Goal: Task Accomplishment & Management: Manage account settings

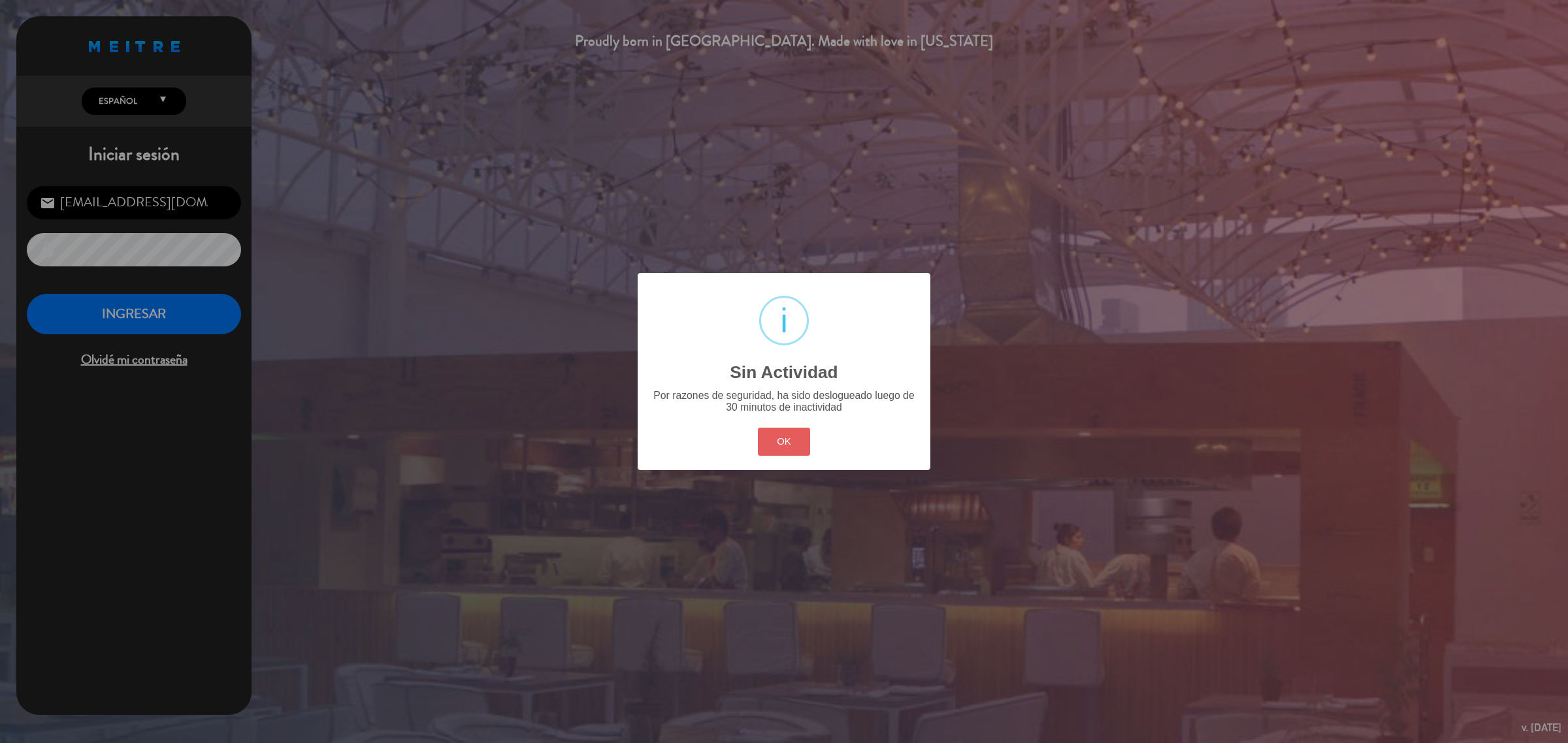
click at [804, 439] on button "OK" at bounding box center [784, 442] width 53 height 28
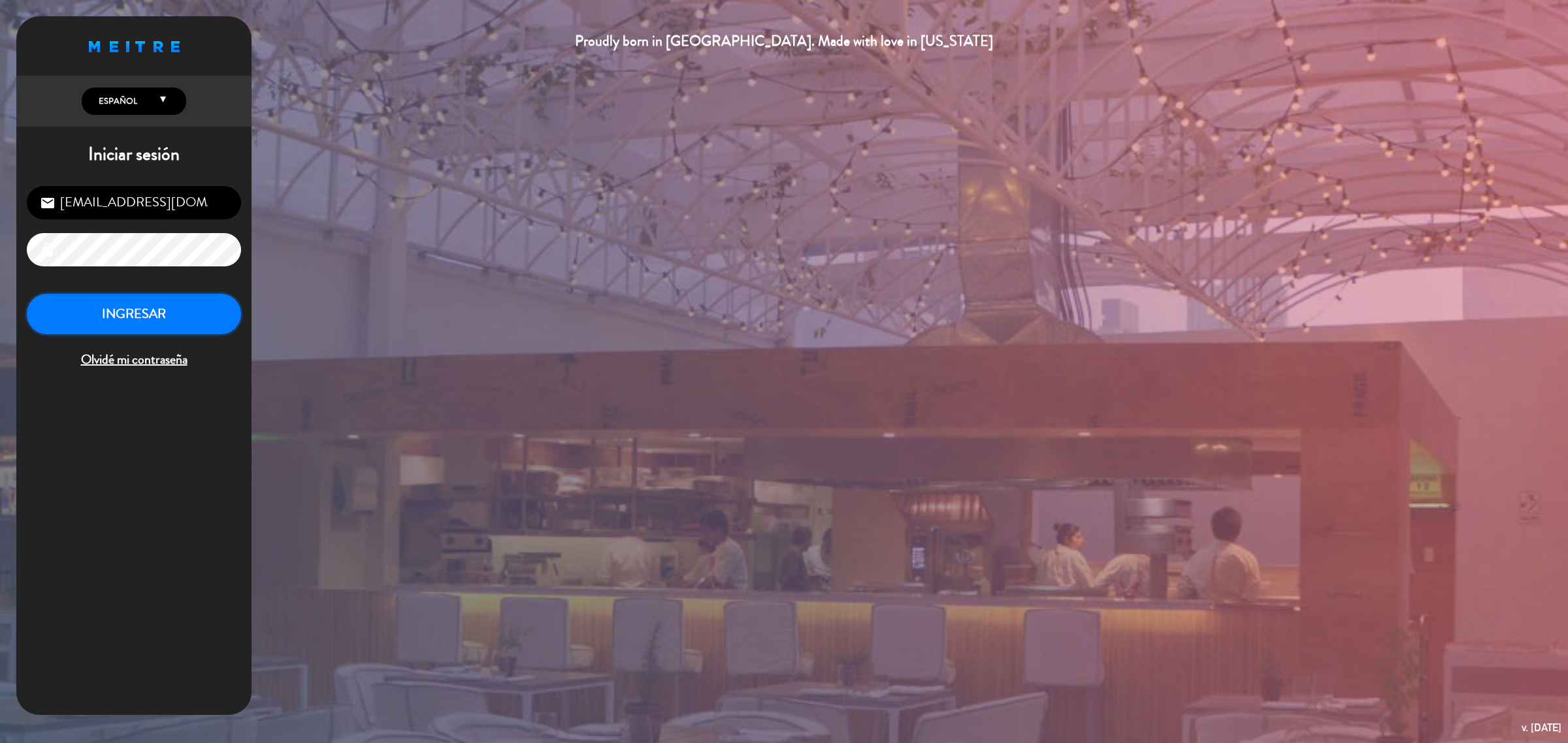
click at [166, 306] on button "INGRESAR" at bounding box center [133, 314] width 214 height 41
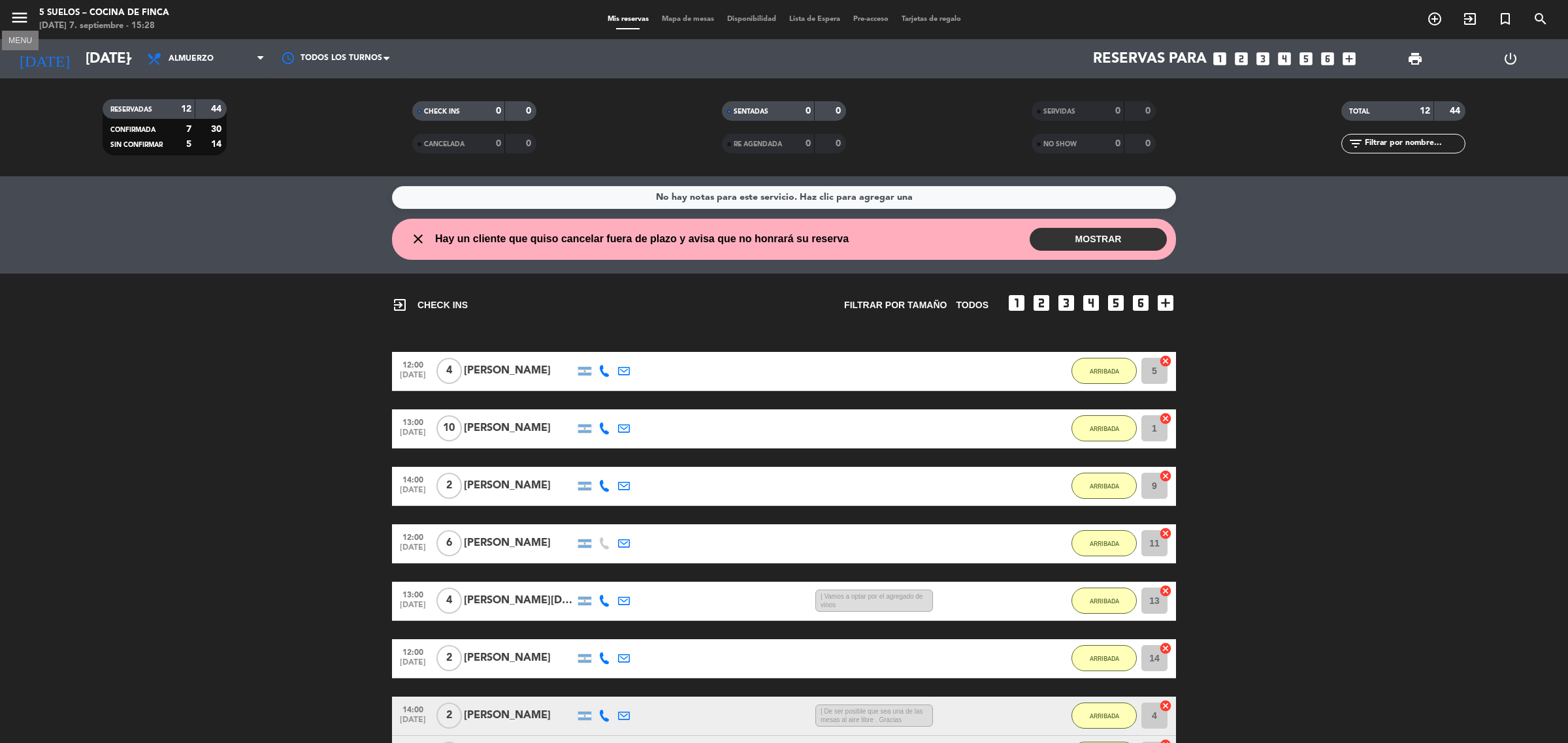
click at [25, 25] on icon "menu" at bounding box center [20, 18] width 20 height 20
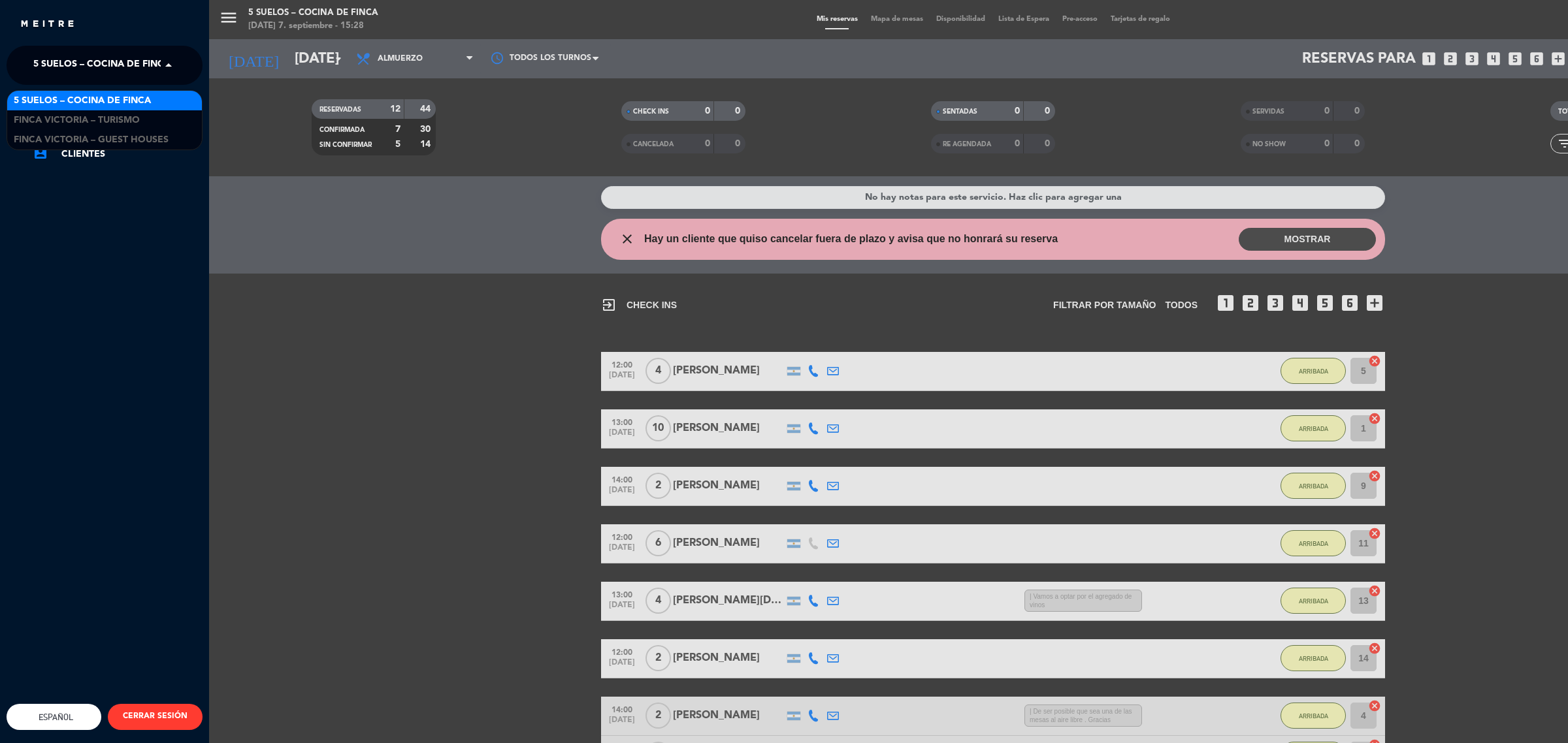
click at [28, 59] on div "× 5 SUELOS – COCINA DE FINCA" at bounding box center [94, 65] width 133 height 28
click at [59, 125] on span "FINCA VICTORIA – TURISMO" at bounding box center [77, 120] width 126 height 15
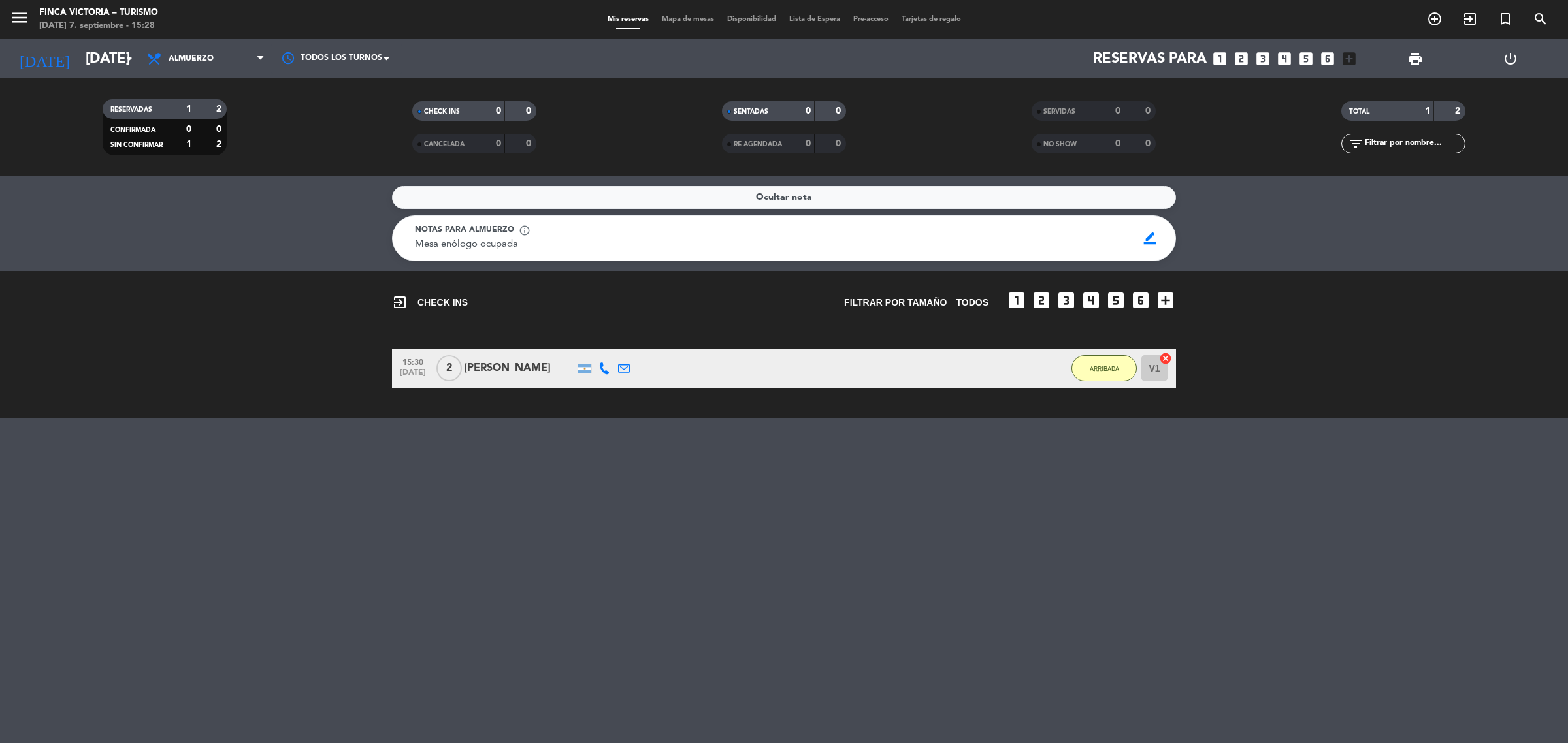
click at [541, 497] on div "Ocultar nota Notas para almuerzo info_outline Mesa enólogo ocupada Mesa enólogo…" at bounding box center [784, 459] width 1568 height 567
